Goal: Task Accomplishment & Management: Manage account settings

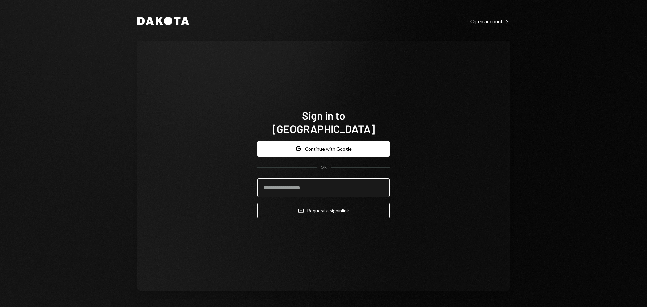
click at [291, 188] on input "email" at bounding box center [324, 187] width 132 height 19
click at [0, 307] on com-1password-button at bounding box center [0, 307] width 0 height 0
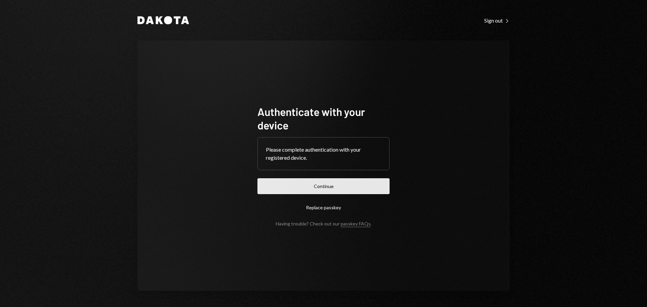
click at [328, 189] on button "Continue" at bounding box center [324, 186] width 132 height 16
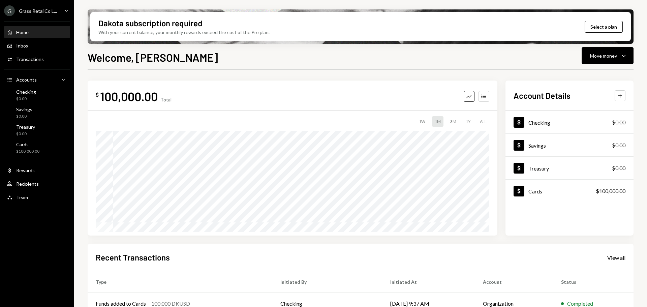
click at [46, 12] on div "Grass RetailCo L..." at bounding box center [38, 11] width 38 height 6
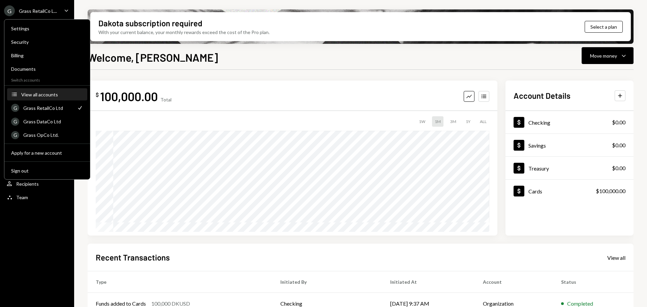
click at [51, 95] on div "View all accounts" at bounding box center [52, 95] width 62 height 6
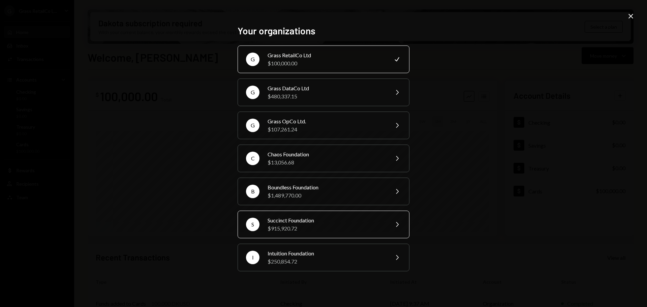
click at [291, 215] on div "S Succinct Foundation $915,920.72 Chevron Right" at bounding box center [324, 225] width 172 height 28
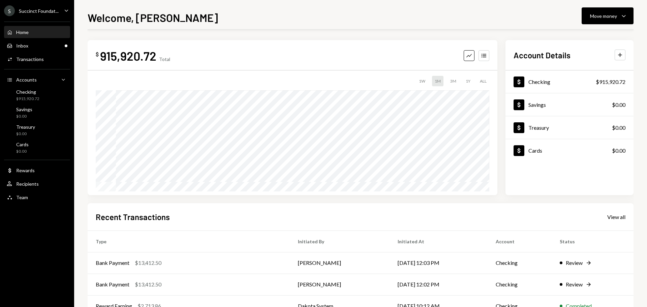
scroll to position [0, 0]
click at [23, 42] on div "Inbox Inbox" at bounding box center [37, 45] width 61 height 11
